Goal: Information Seeking & Learning: Compare options

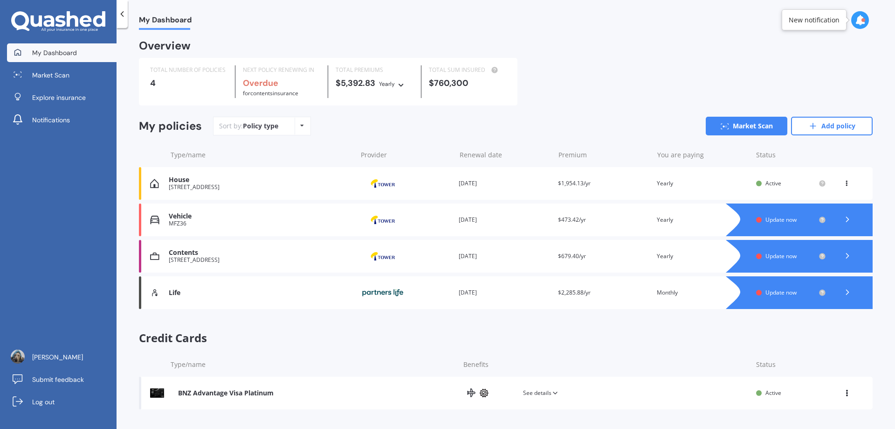
click at [331, 220] on div "Vehicle" at bounding box center [260, 216] width 183 height 8
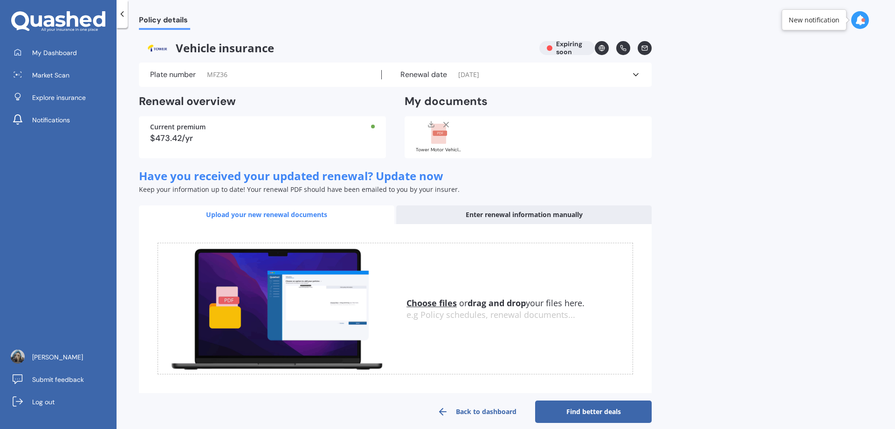
click at [607, 412] on link "Find better deals" at bounding box center [593, 411] width 117 height 22
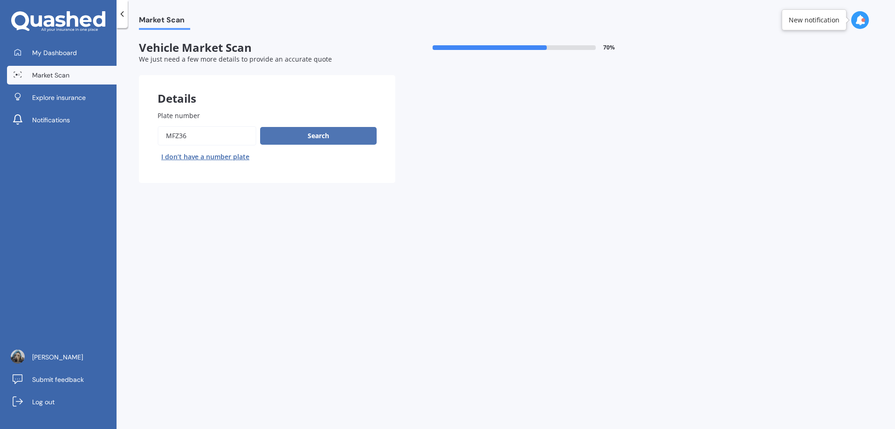
click at [328, 136] on button "Search" at bounding box center [318, 136] width 117 height 18
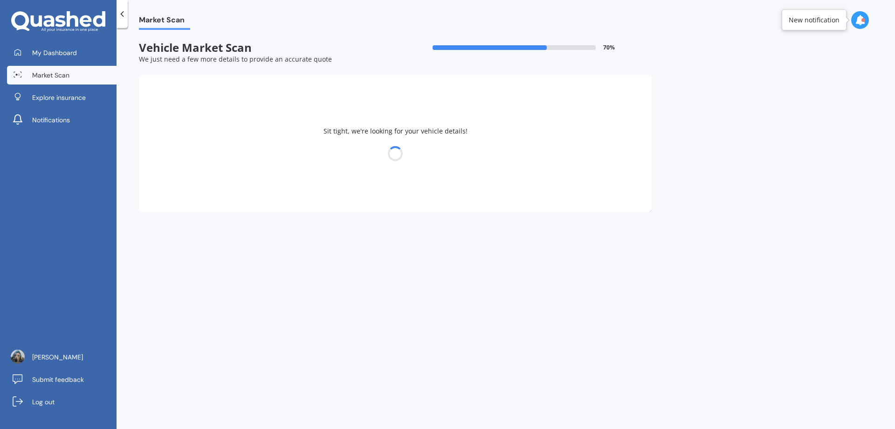
select select "MAZDA"
select select "31"
select select "07"
select select "1956"
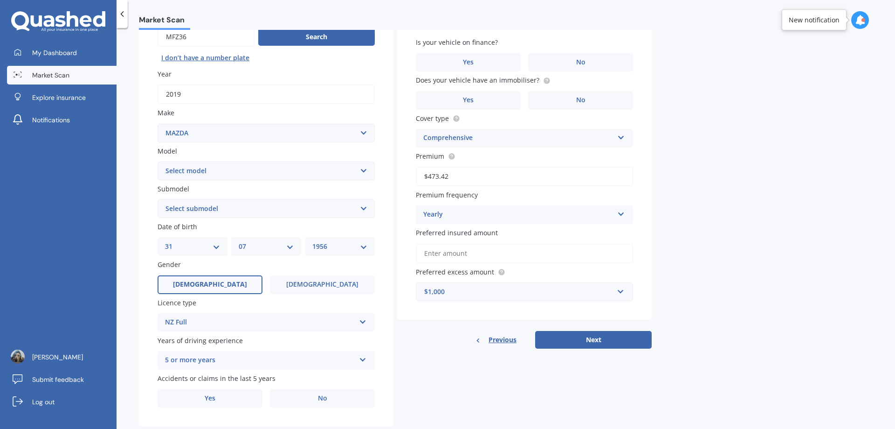
scroll to position [120, 0]
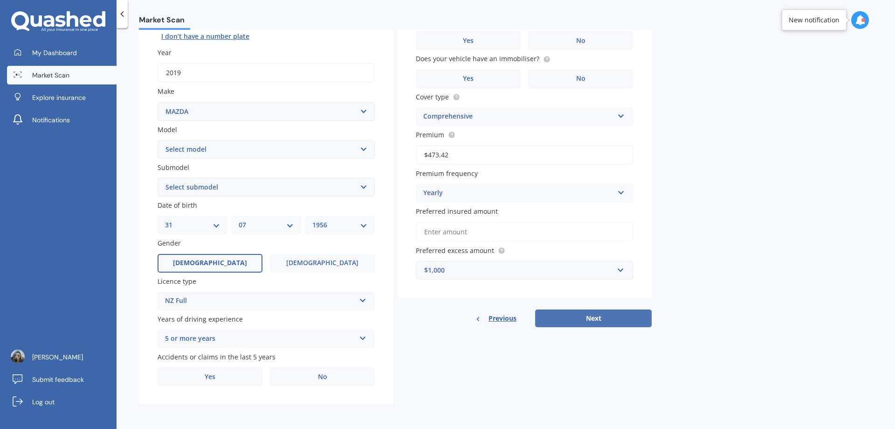
click at [595, 318] on button "Next" at bounding box center [593, 318] width 117 height 18
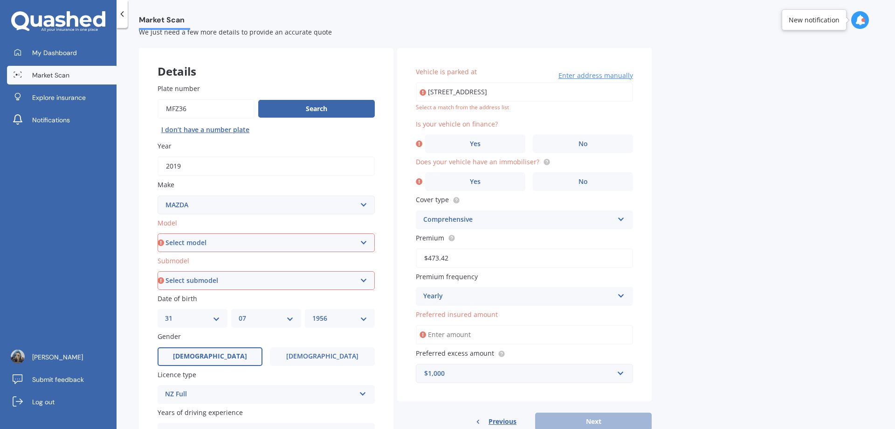
scroll to position [0, 0]
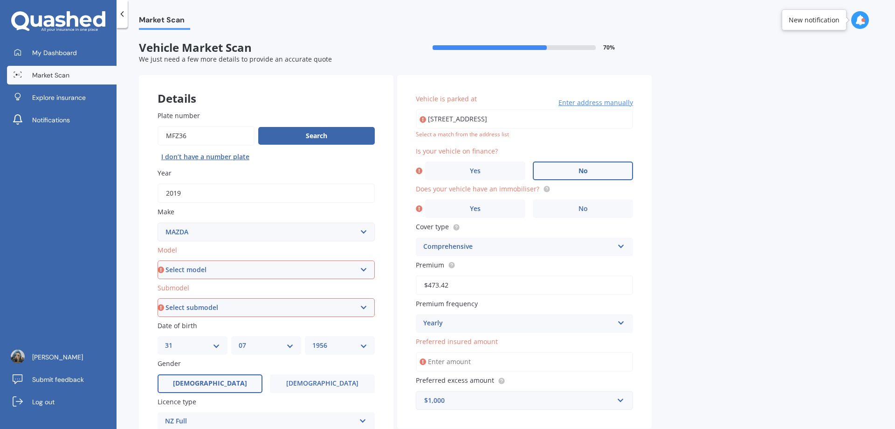
click at [581, 172] on span "No" at bounding box center [583, 171] width 9 height 8
click at [0, 0] on input "No" at bounding box center [0, 0] width 0 height 0
click at [583, 212] on span "No" at bounding box center [583, 209] width 9 height 8
click at [0, 0] on input "No" at bounding box center [0, 0] width 0 height 0
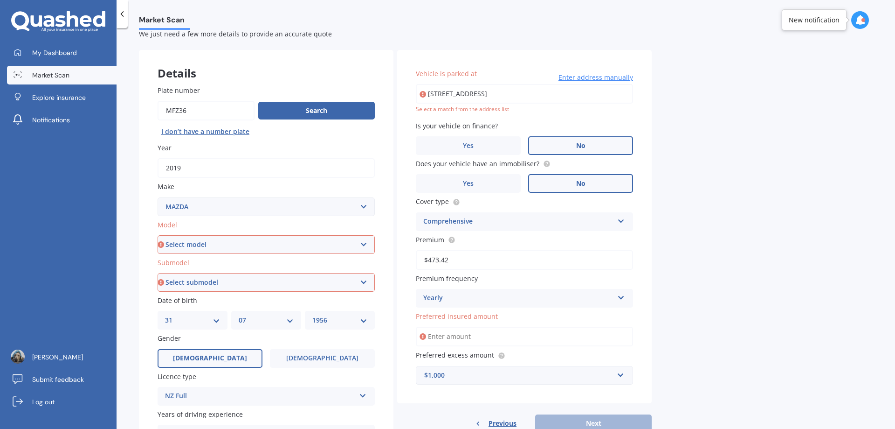
scroll to position [47, 0]
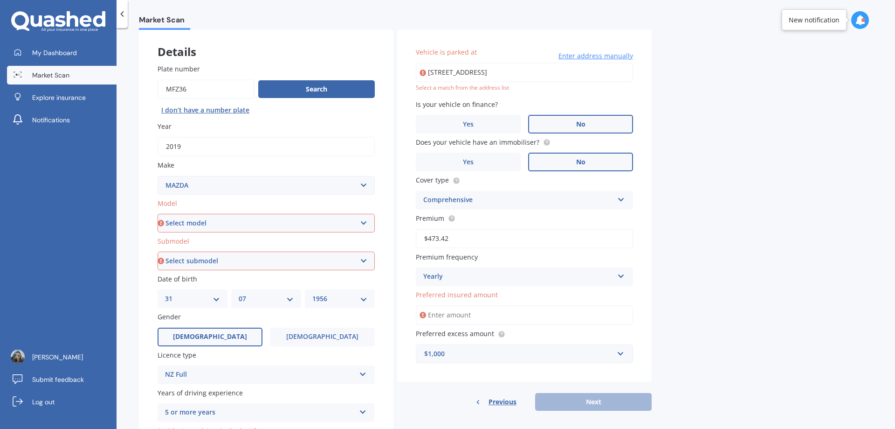
click at [365, 186] on select "Select make AC ALFA ROMEO ASTON [PERSON_NAME] AUDI AUSTIN BEDFORD Bentley BMW B…" at bounding box center [266, 185] width 217 height 19
select select "SSANGYONG"
click at [158, 176] on select "Select make AC ALFA ROMEO ASTON [PERSON_NAME] AUDI AUSTIN BEDFORD Bentley BMW B…" at bounding box center [266, 185] width 217 height 19
click at [364, 223] on select "Select model Actyon Chairman [PERSON_NAME] Rexton Rhino Stavic Tivoli" at bounding box center [266, 223] width 217 height 19
select select "[DEMOGRAPHIC_DATA]"
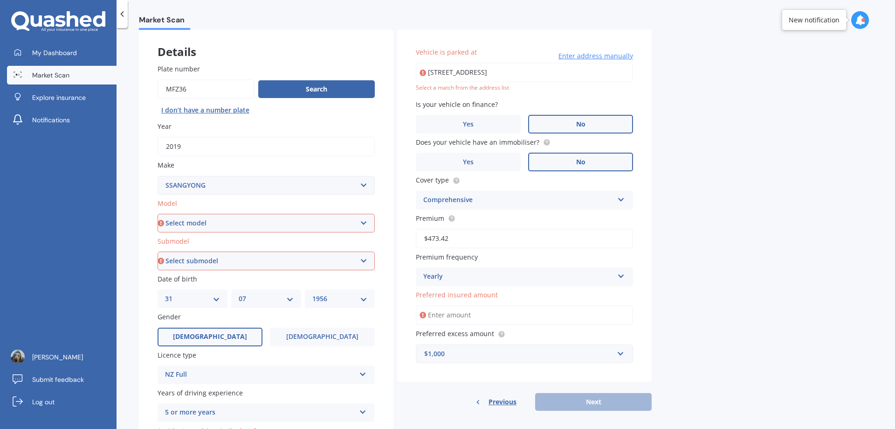
click at [158, 214] on select "Select model Actyon Chairman [PERSON_NAME] Rexton Rhino Stavic Tivoli" at bounding box center [266, 223] width 217 height 19
click at [364, 261] on select "Select submodel 2WD (All) 4WD (All) 4WD Diesel LTD Sport Sports Auto 2WD 2.0P S…" at bounding box center [266, 260] width 217 height 19
select select "2WD (ALL)"
click at [158, 251] on select "Select submodel 2WD (All) 4WD (All) 4WD Diesel LTD Sport Sports Auto 2WD 2.0P S…" at bounding box center [266, 260] width 217 height 19
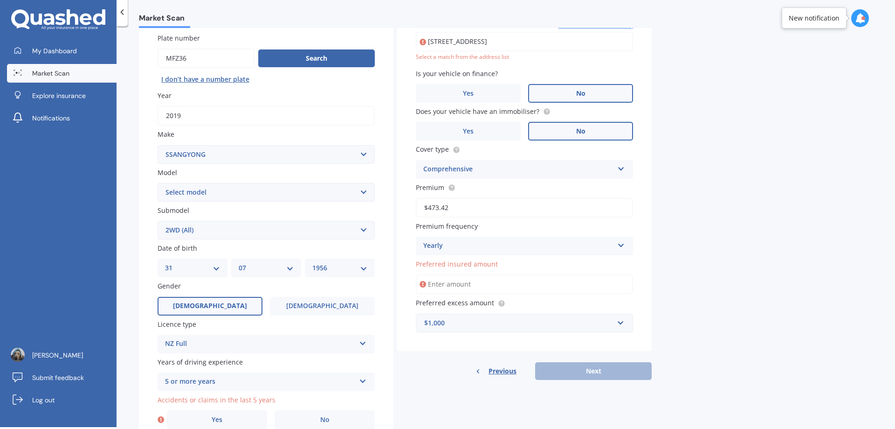
scroll to position [120, 0]
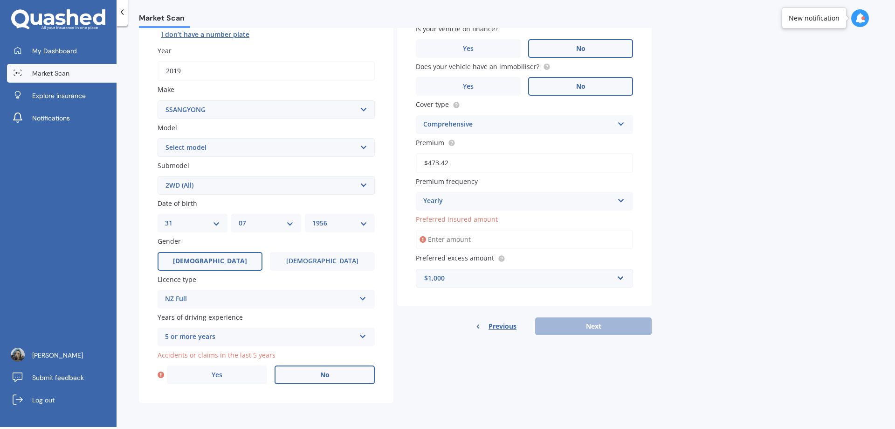
click at [321, 376] on span "No" at bounding box center [324, 375] width 9 height 8
click at [0, 0] on input "No" at bounding box center [0, 0] width 0 height 0
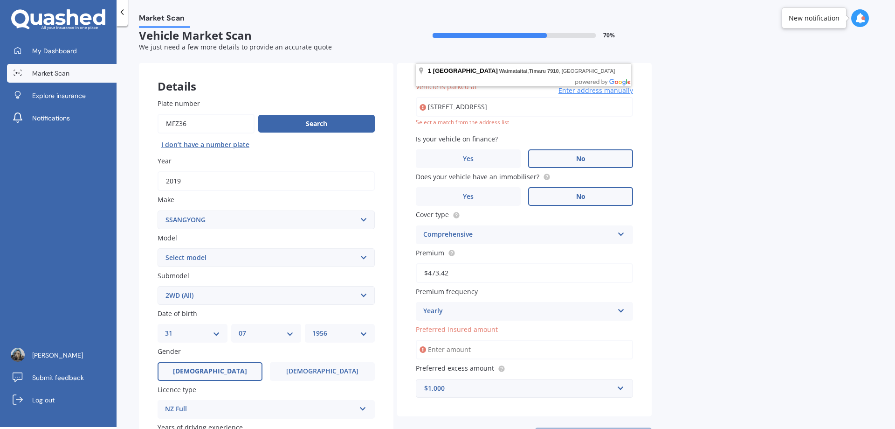
scroll to position [0, 0]
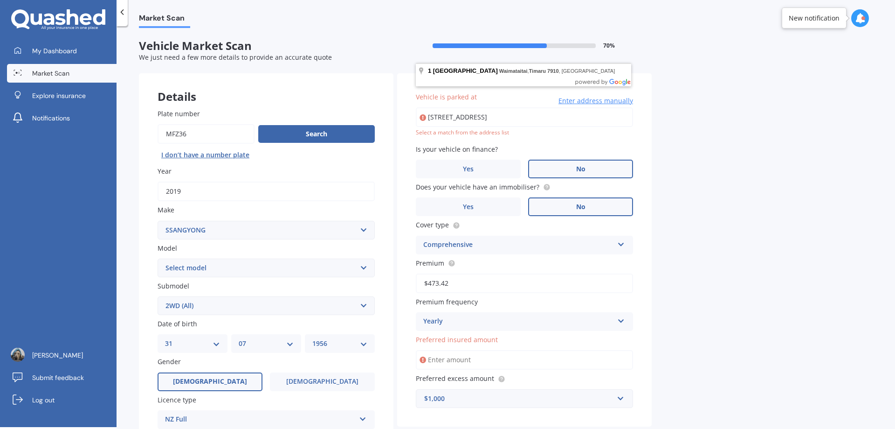
click at [557, 116] on input "[STREET_ADDRESS]" at bounding box center [524, 117] width 217 height 20
drag, startPoint x: 427, startPoint y: 117, endPoint x: 582, endPoint y: 121, distance: 155.4
click at [582, 121] on input "[STREET_ADDRESS]" at bounding box center [524, 117] width 217 height 20
type input "[STREET_ADDRESS]"
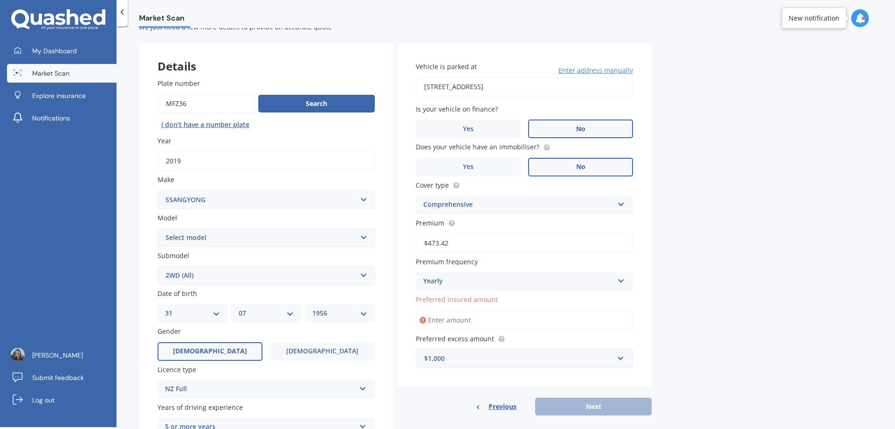
scroll to position [120, 0]
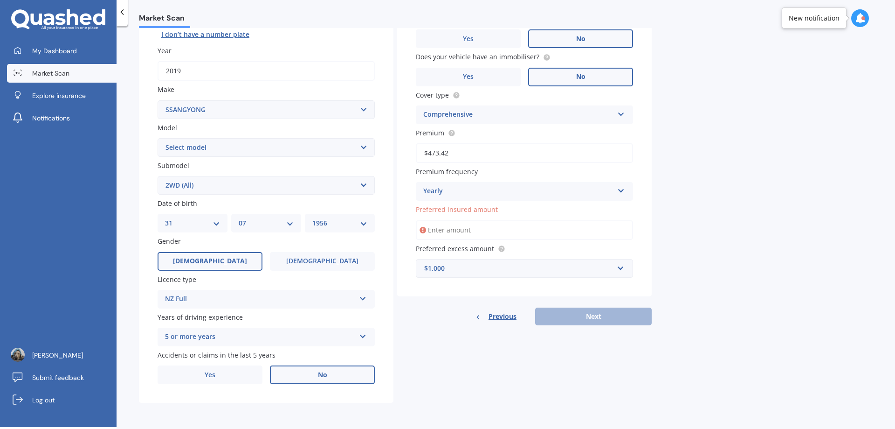
click at [430, 229] on input "Preferred insured amount" at bounding box center [524, 230] width 217 height 20
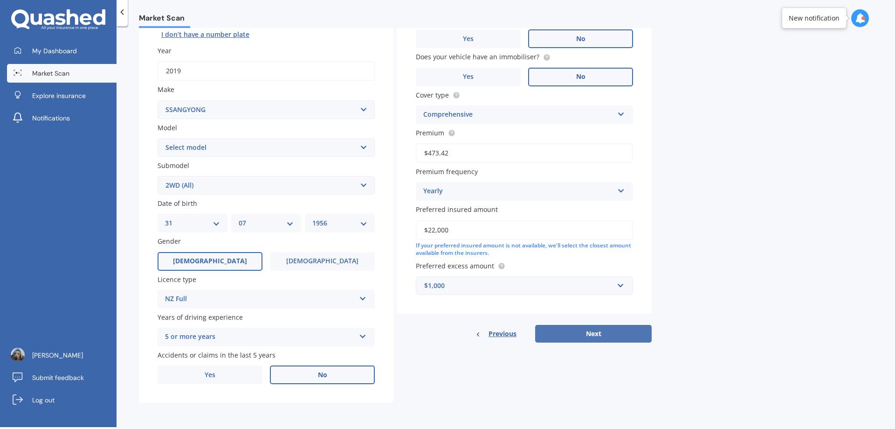
type input "$22,000"
click at [583, 335] on button "Next" at bounding box center [593, 334] width 117 height 18
select select "31"
select select "07"
select select "1956"
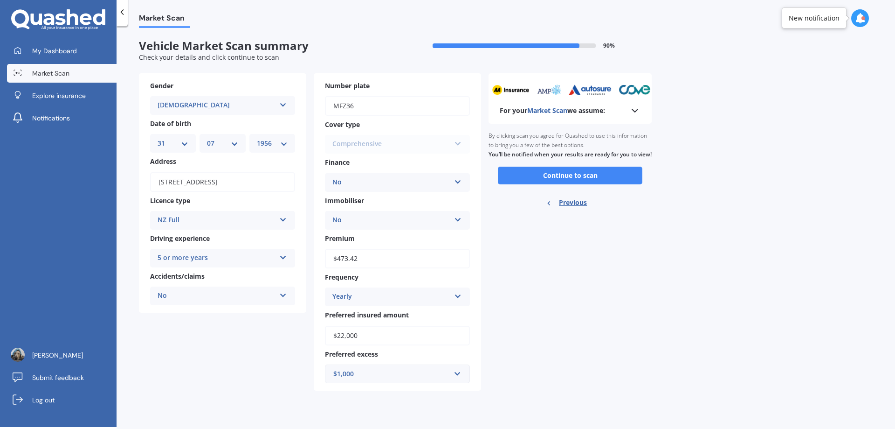
scroll to position [0, 0]
click at [563, 184] on button "Continue to scan" at bounding box center [570, 175] width 145 height 18
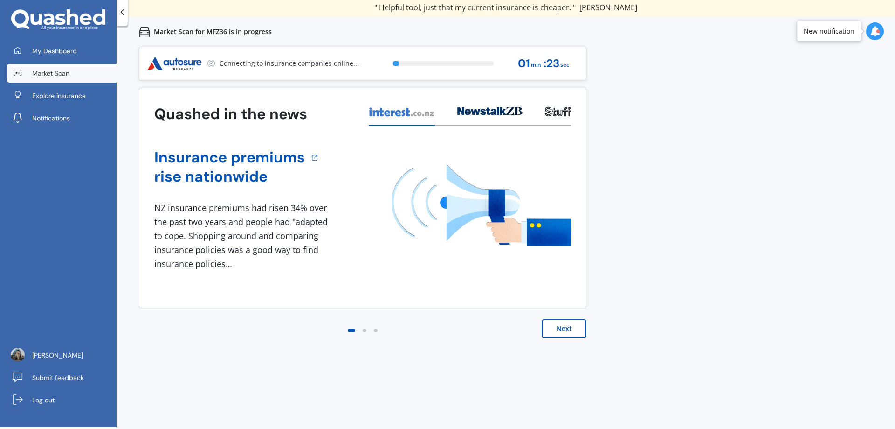
click at [575, 328] on button "Next" at bounding box center [564, 328] width 45 height 19
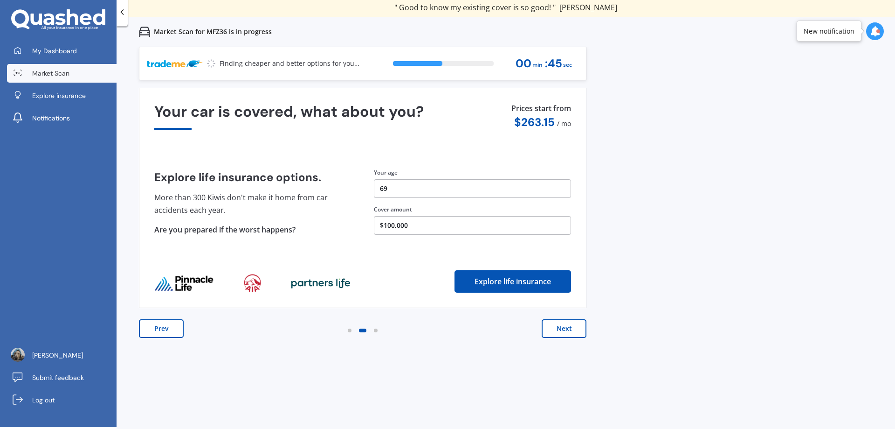
click at [389, 227] on button "$100,000" at bounding box center [472, 225] width 197 height 19
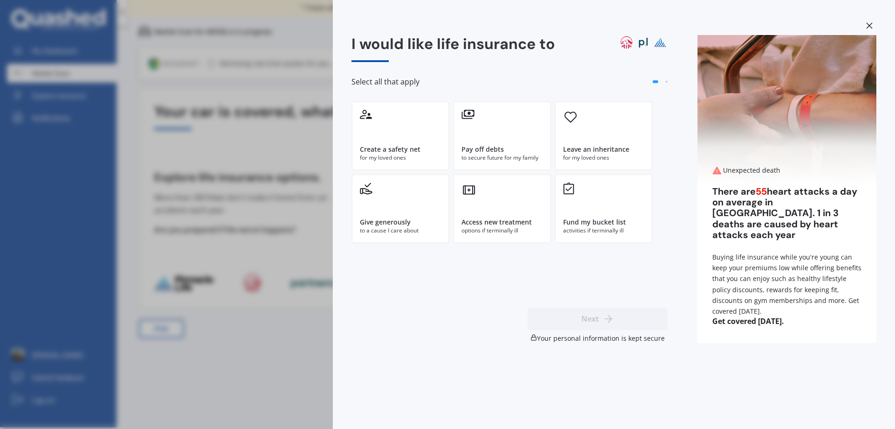
click at [868, 26] on icon at bounding box center [869, 25] width 7 height 7
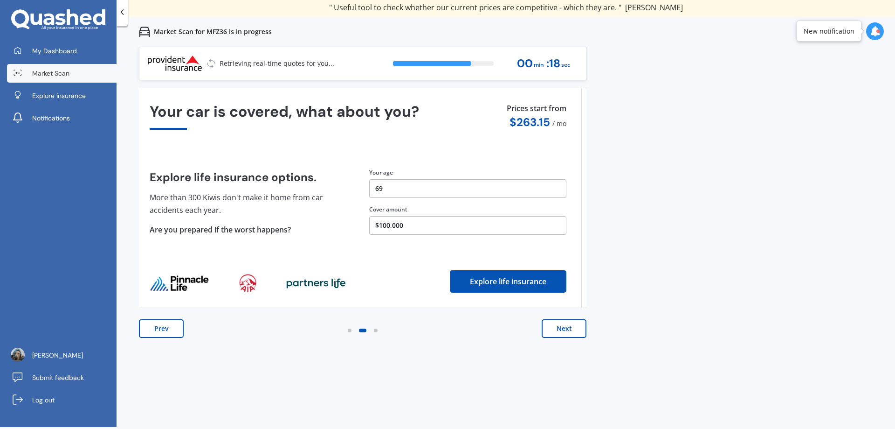
drag, startPoint x: 376, startPoint y: 223, endPoint x: 372, endPoint y: 220, distance: 6.0
click at [372, 220] on button "$100,000" at bounding box center [467, 225] width 197 height 19
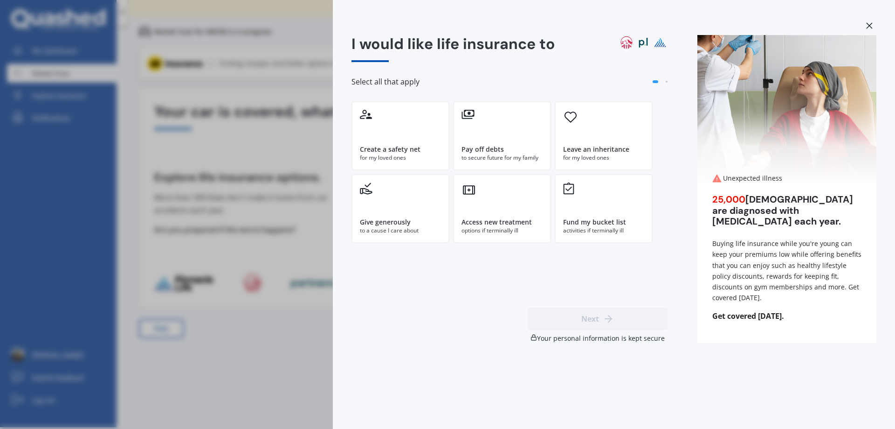
click at [868, 27] on icon at bounding box center [869, 25] width 6 height 6
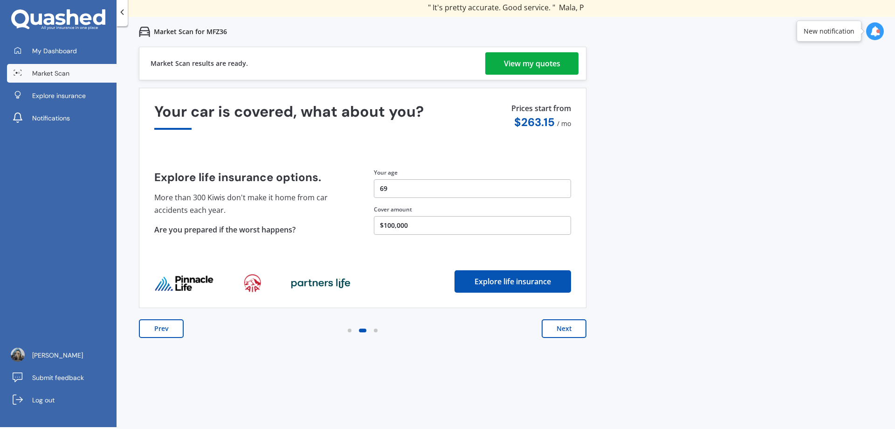
click at [537, 64] on div "View my quotes" at bounding box center [532, 63] width 56 height 22
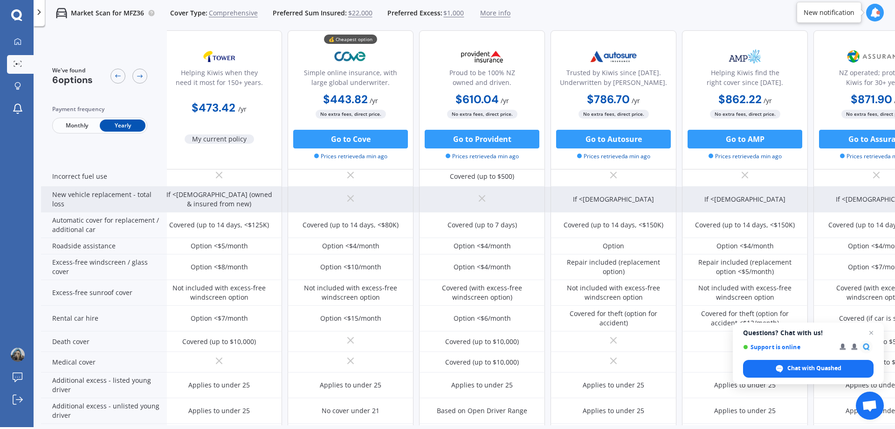
scroll to position [280, 11]
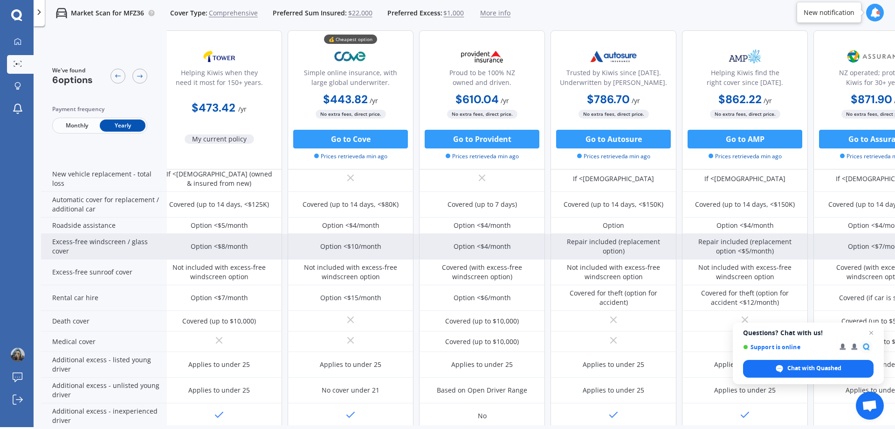
click at [141, 247] on div "Excess-free windscreen / glass cover" at bounding box center [104, 247] width 126 height 26
